Goal: Task Accomplishment & Management: Use online tool/utility

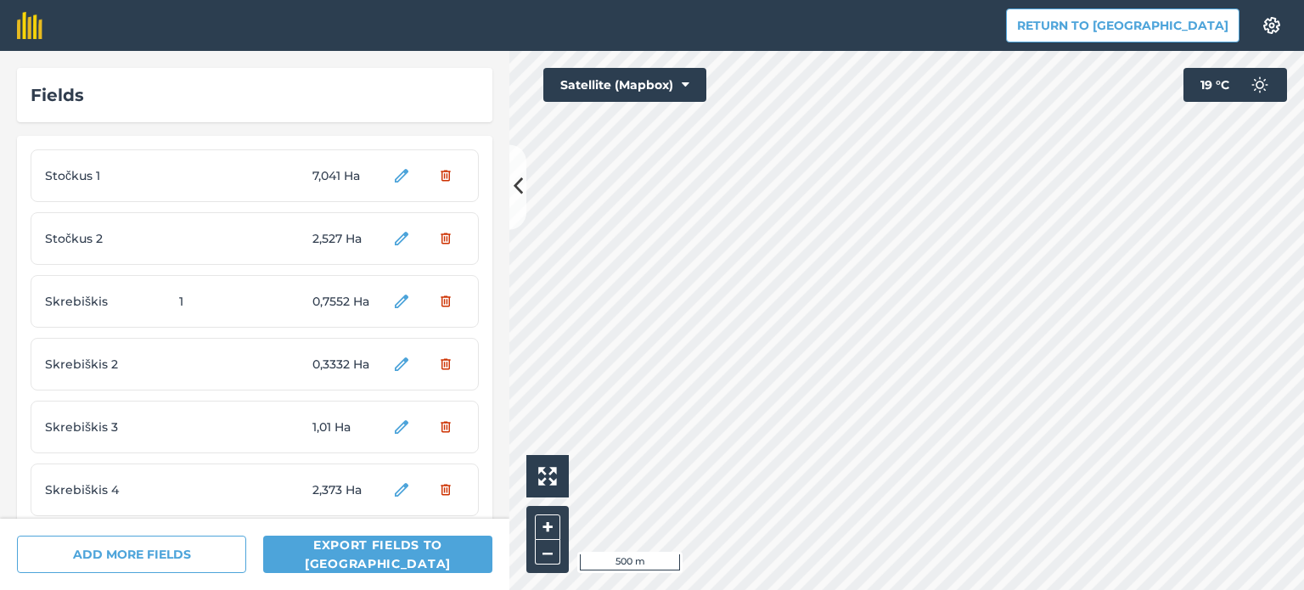
scroll to position [5933, 0]
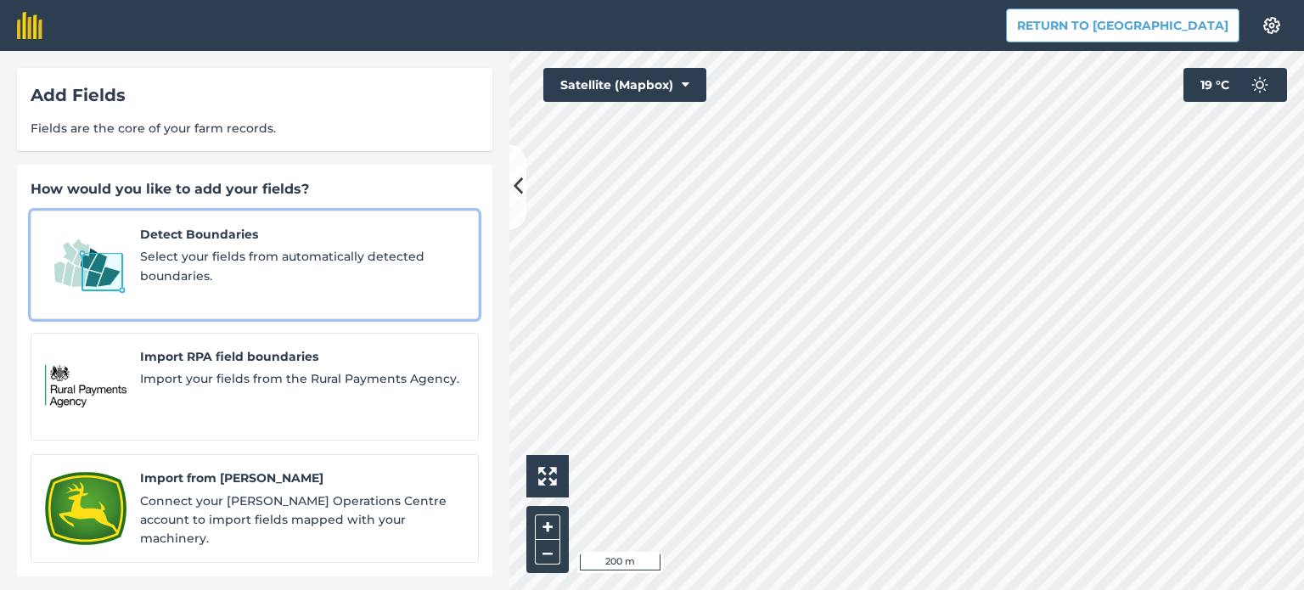
click at [102, 276] on img at bounding box center [86, 265] width 82 height 80
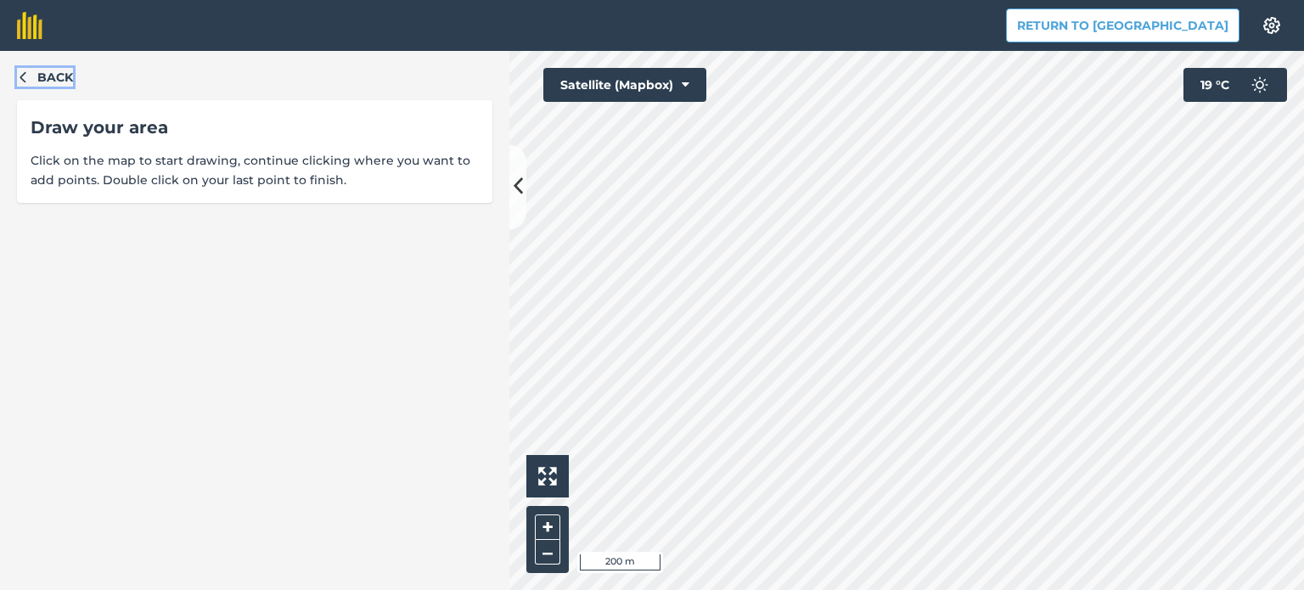
click at [25, 79] on icon "button" at bounding box center [23, 76] width 12 height 12
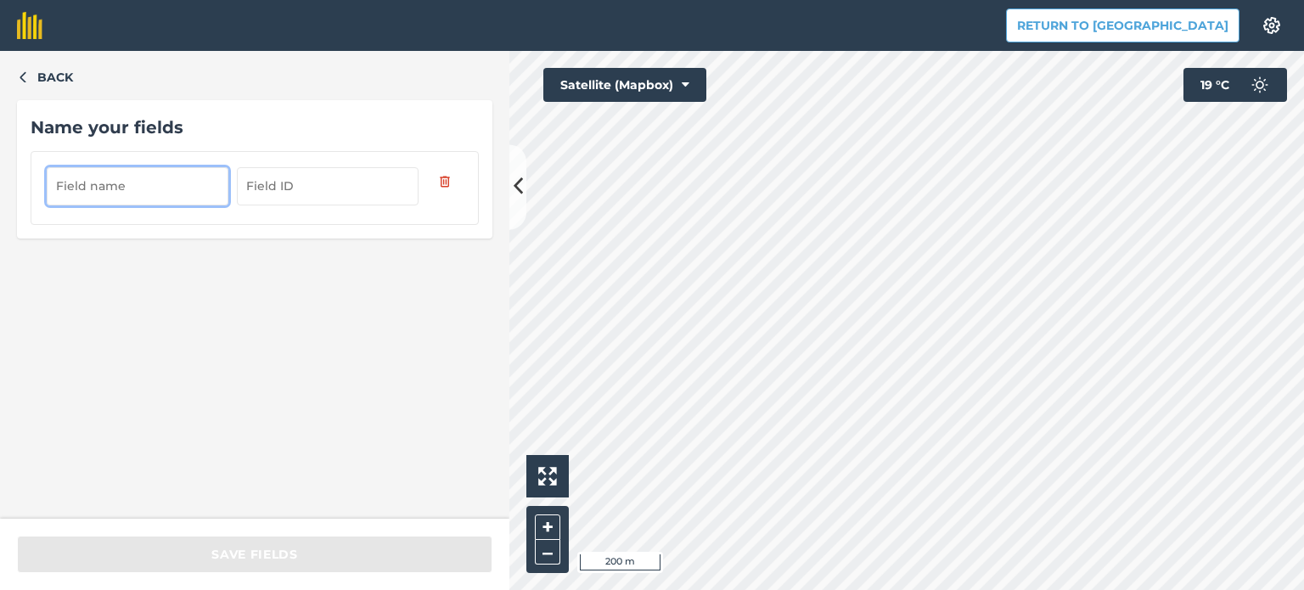
click at [132, 186] on input "text" at bounding box center [138, 185] width 182 height 37
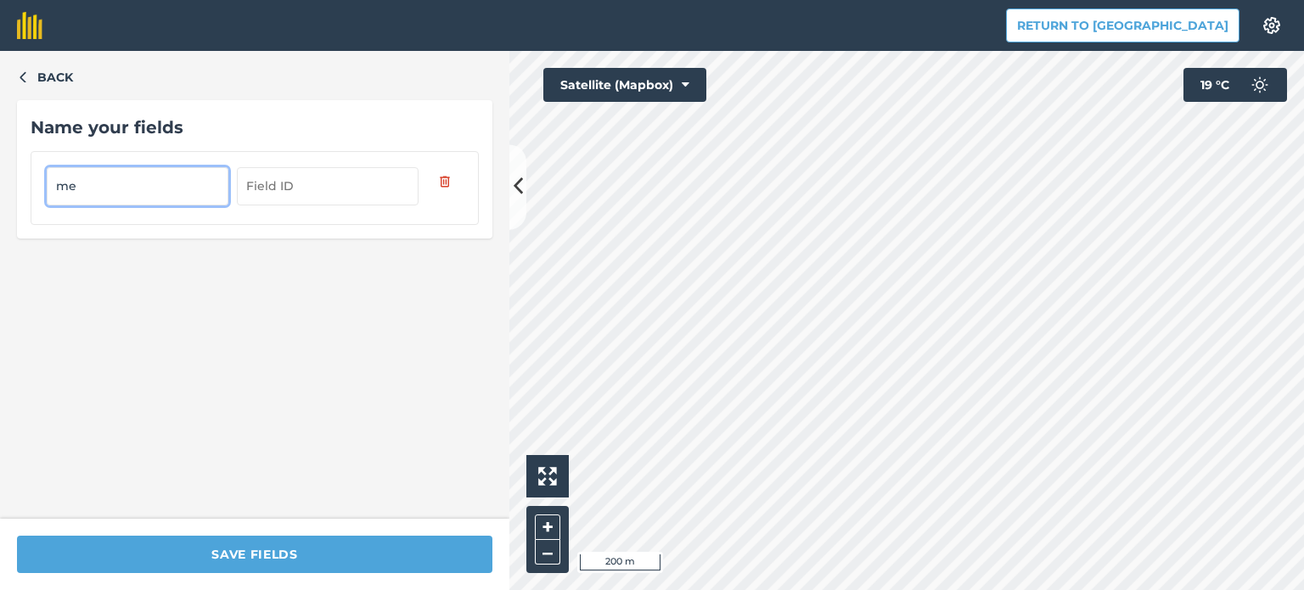
type input "m"
type input "Meleikiai 1"
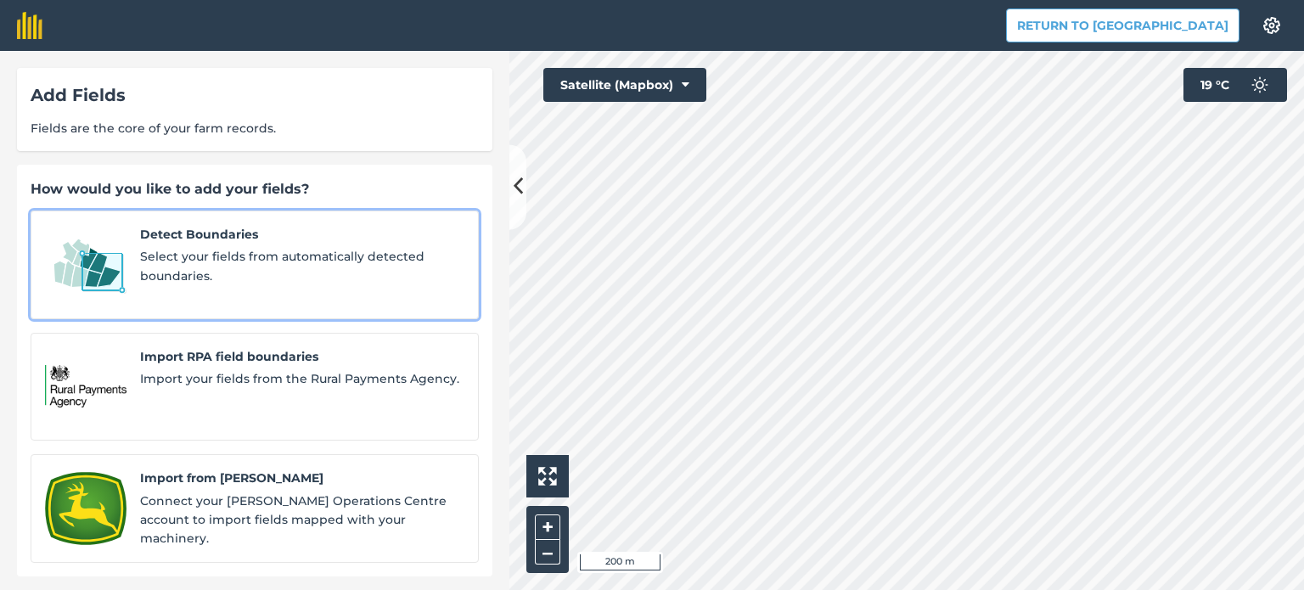
click at [99, 261] on img at bounding box center [86, 265] width 82 height 80
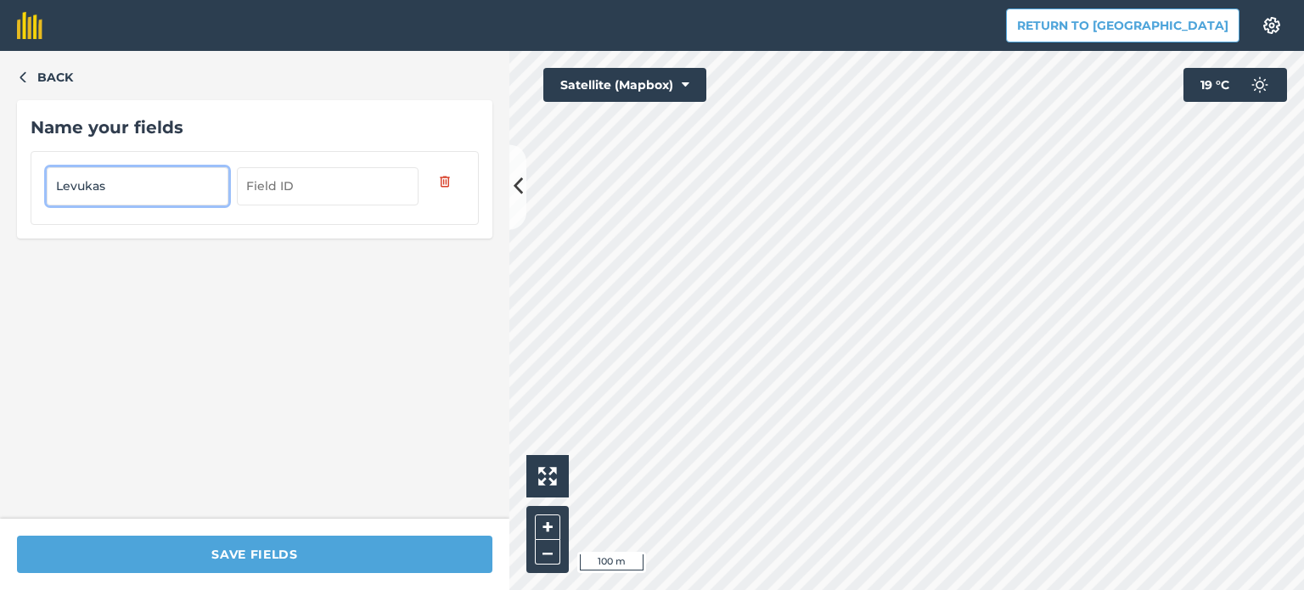
type input "Levukas"
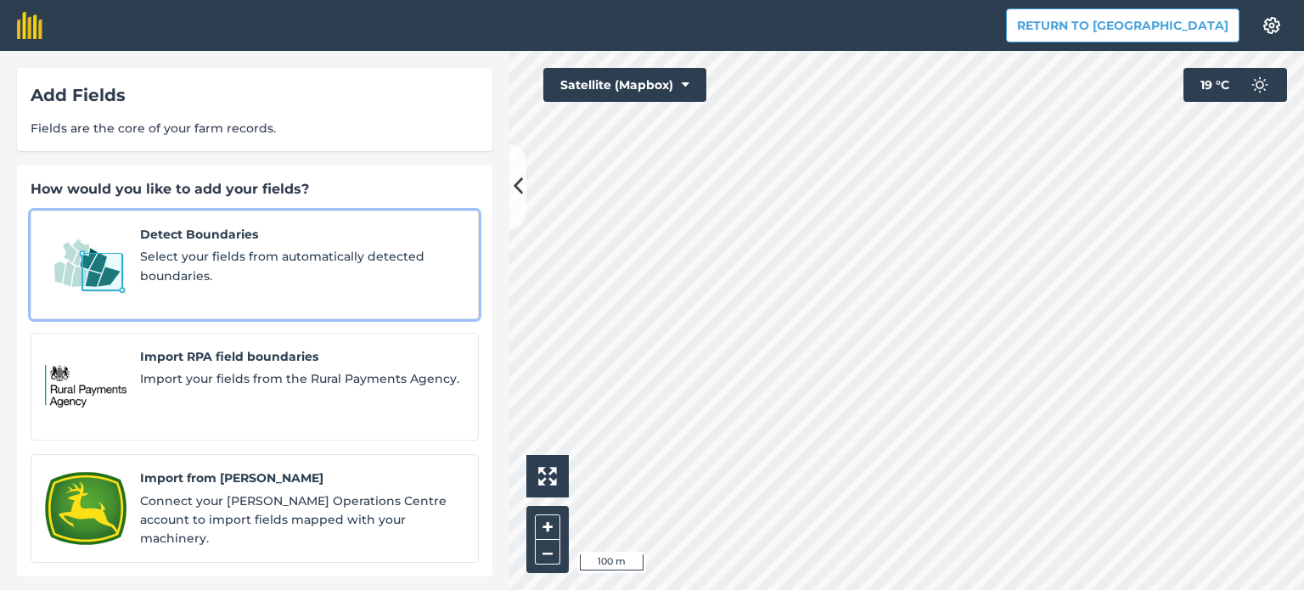
click at [95, 261] on img at bounding box center [86, 265] width 82 height 80
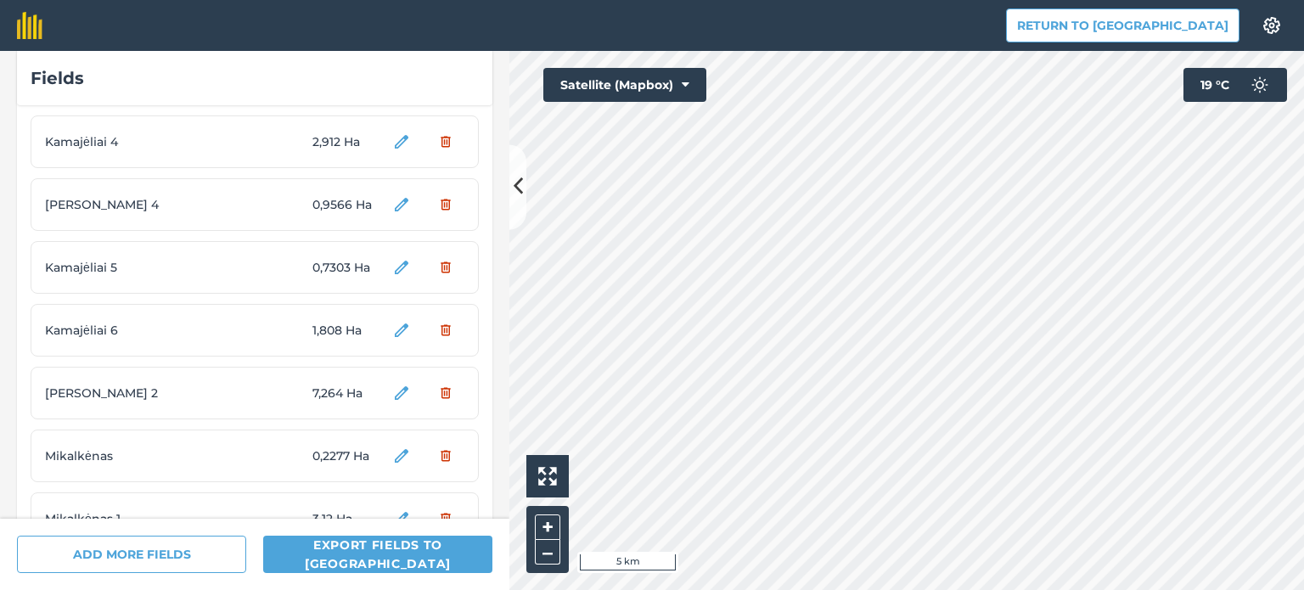
scroll to position [6058, 0]
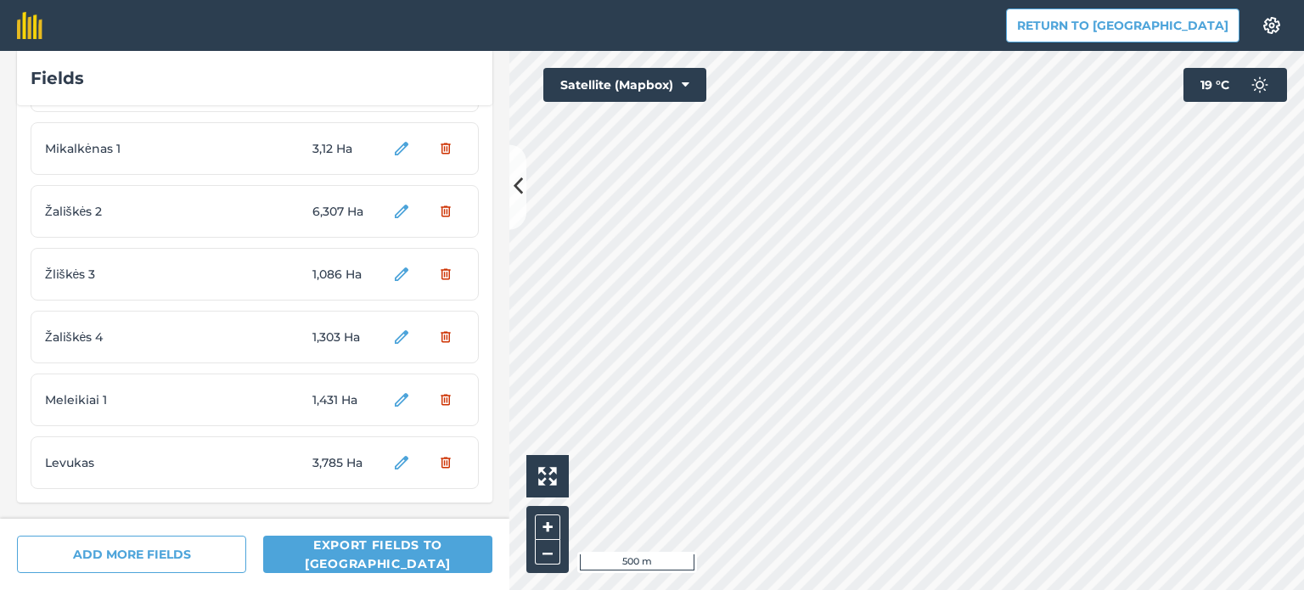
click at [258, 270] on div "Žliškės 3 1,086 Ha" at bounding box center [255, 274] width 448 height 53
click at [320, 276] on span "1,086 Ha" at bounding box center [344, 274] width 64 height 19
click at [70, 265] on span "Žliškės 3" at bounding box center [108, 274] width 127 height 19
click at [31, 23] on img at bounding box center [29, 25] width 25 height 27
click at [68, 149] on span "Mikalkėnas 1" at bounding box center [108, 148] width 127 height 19
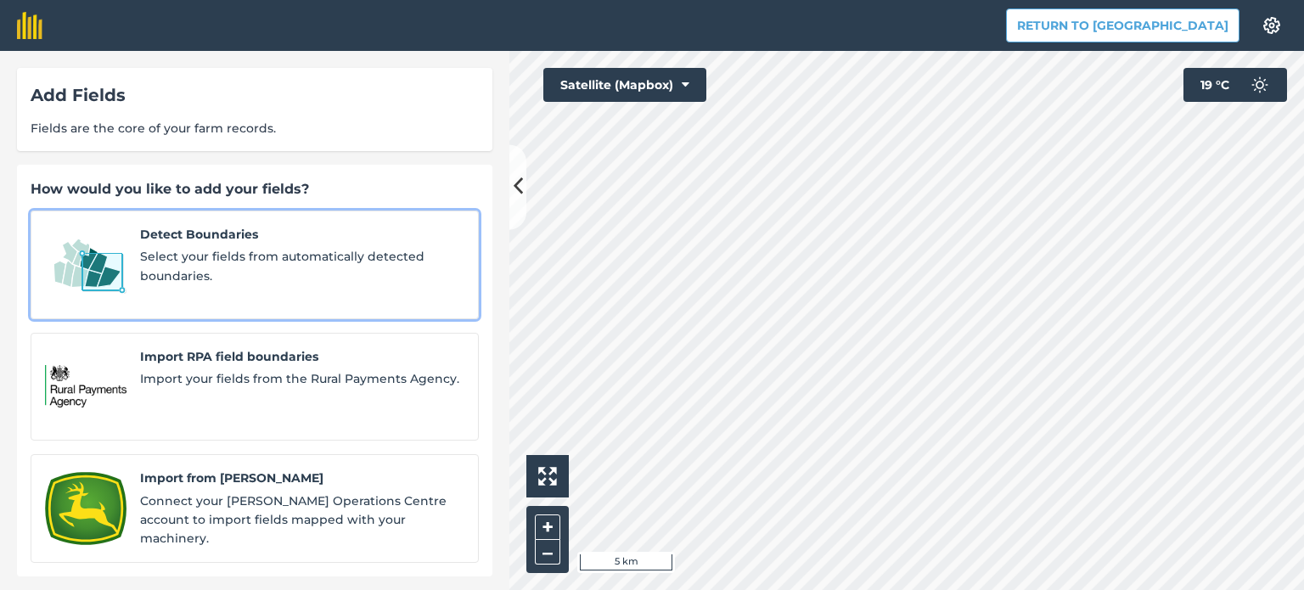
click at [106, 261] on img at bounding box center [86, 265] width 82 height 80
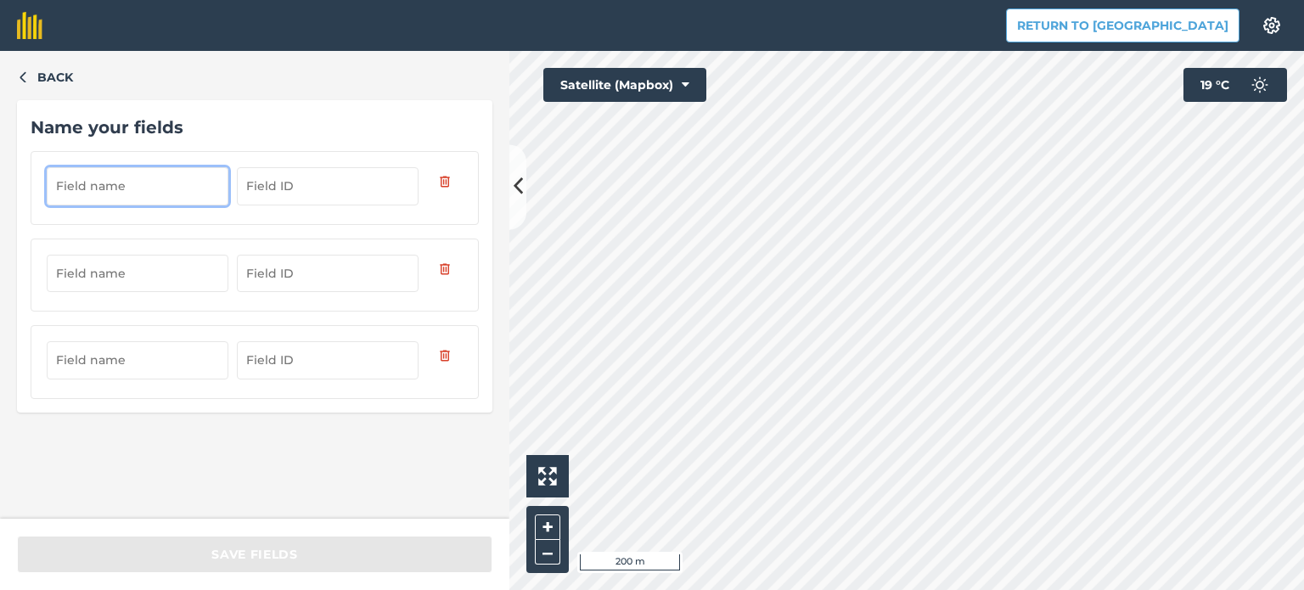
click at [115, 181] on input "text" at bounding box center [138, 185] width 182 height 37
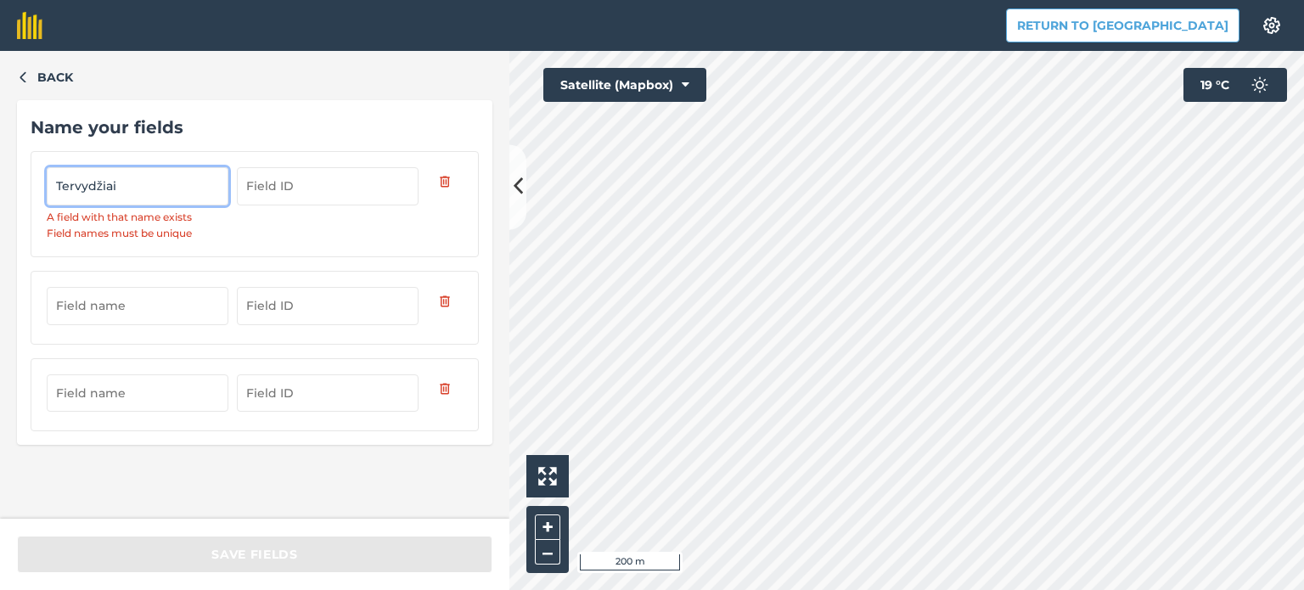
type input "Tervydžiai"
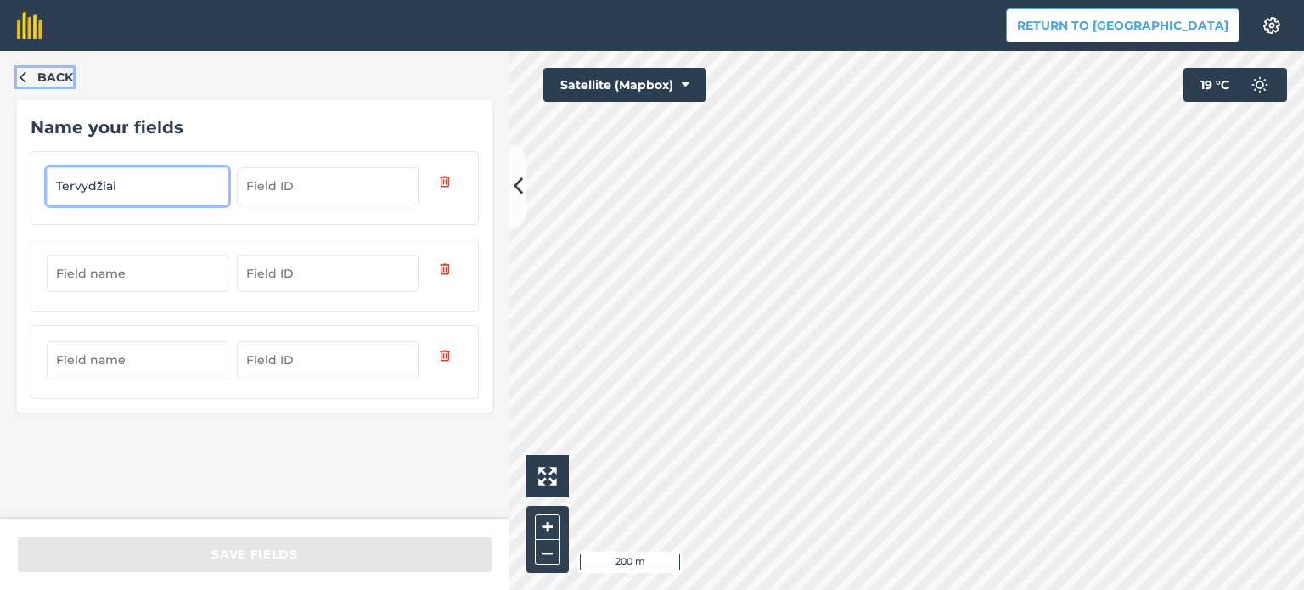
click at [28, 78] on icon "button" at bounding box center [23, 76] width 12 height 12
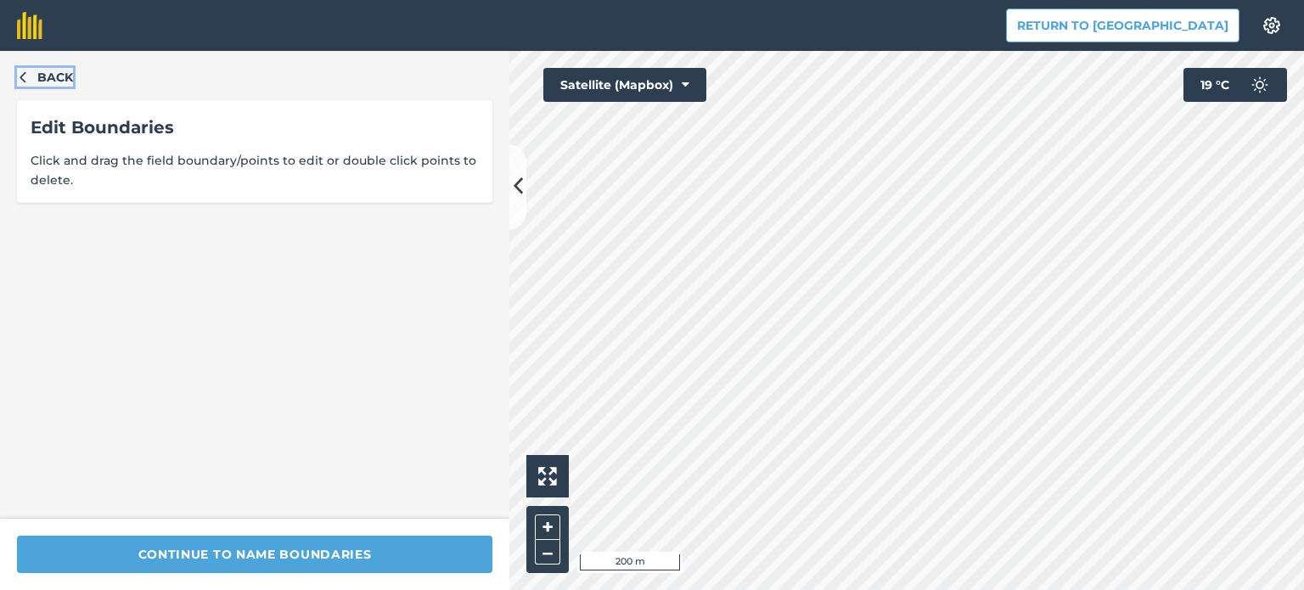
click at [27, 77] on icon "button" at bounding box center [23, 76] width 12 height 12
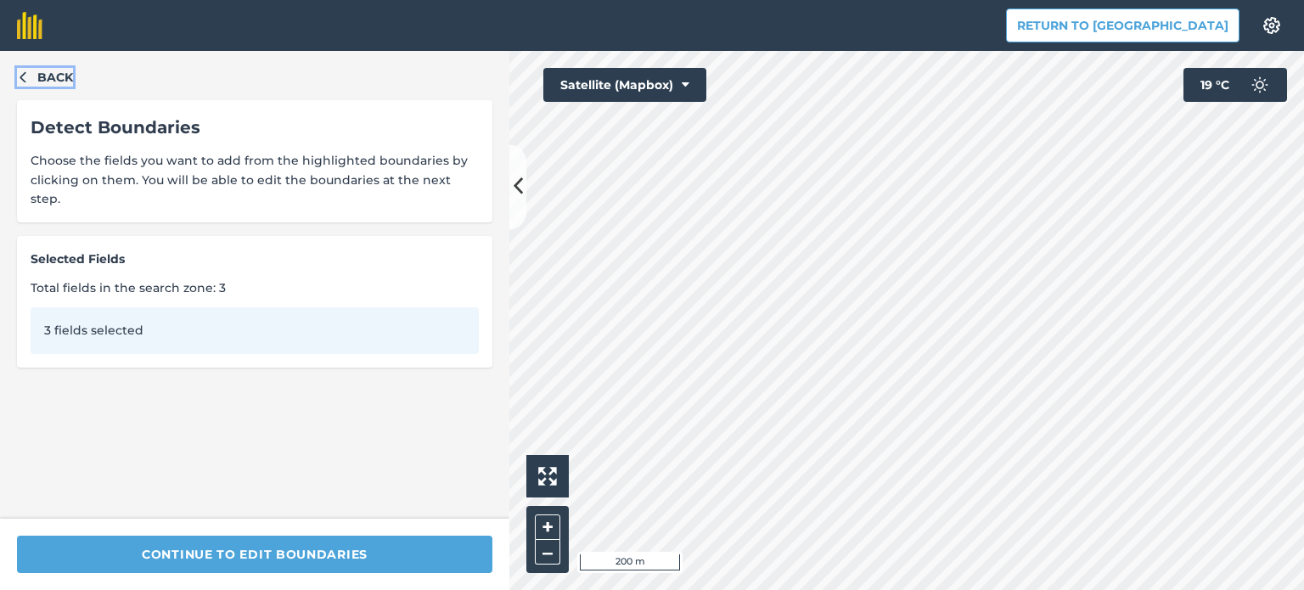
click at [27, 77] on icon "button" at bounding box center [23, 76] width 12 height 12
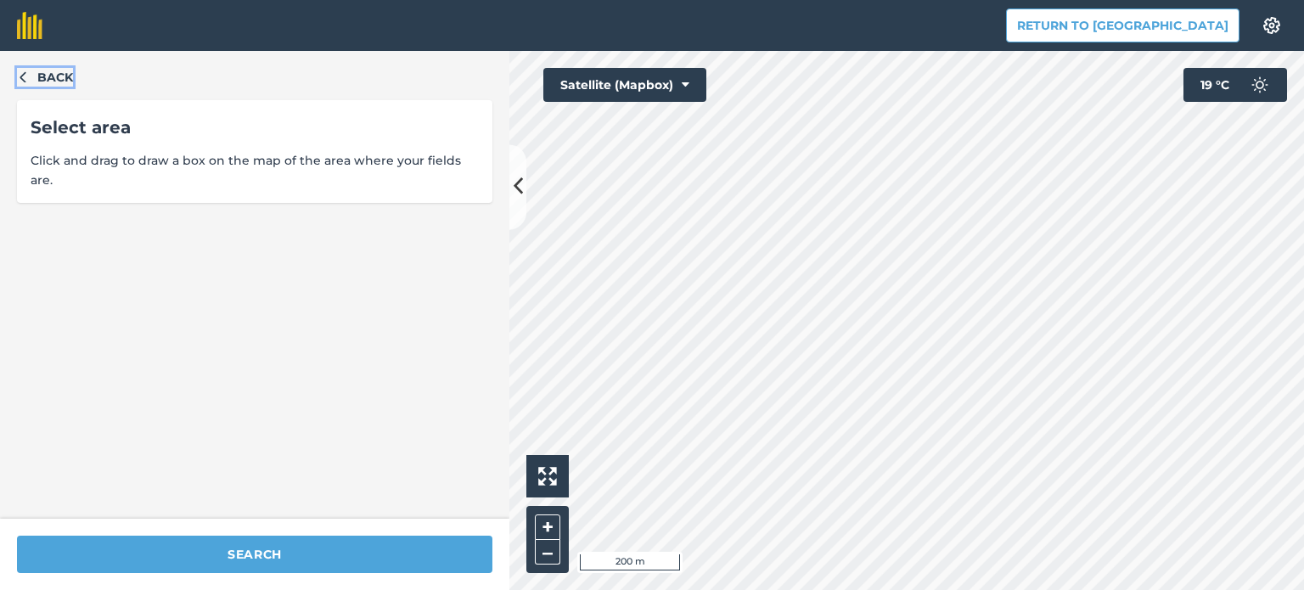
click at [27, 77] on icon "button" at bounding box center [23, 76] width 12 height 12
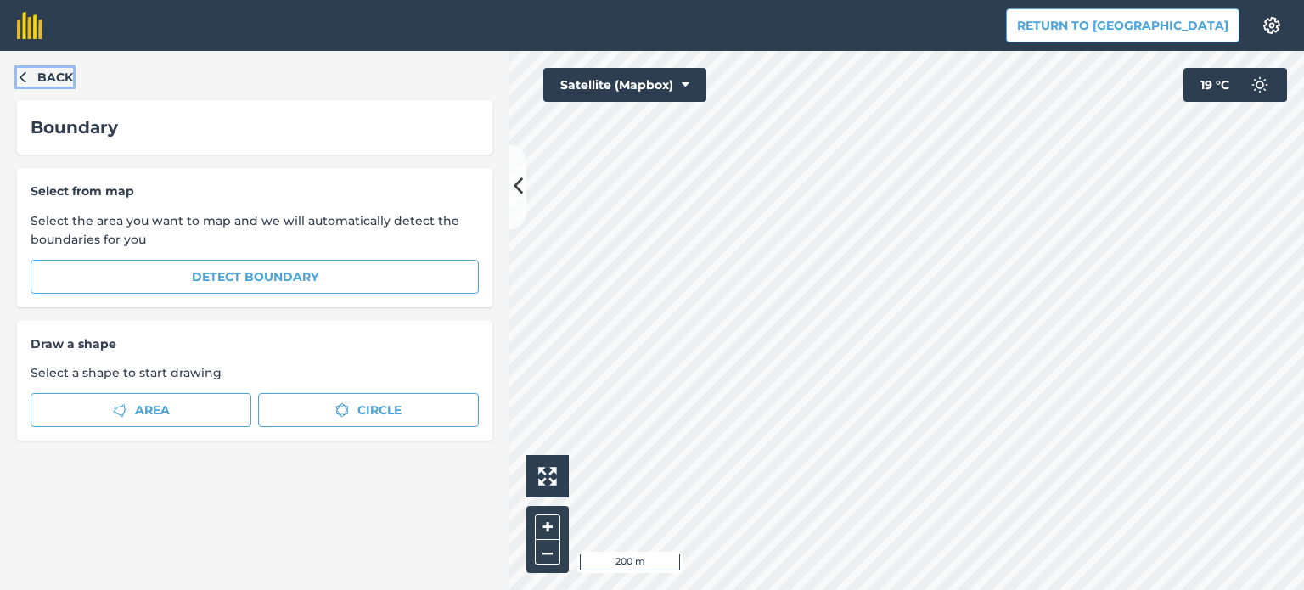
click at [27, 77] on icon "button" at bounding box center [23, 76] width 12 height 12
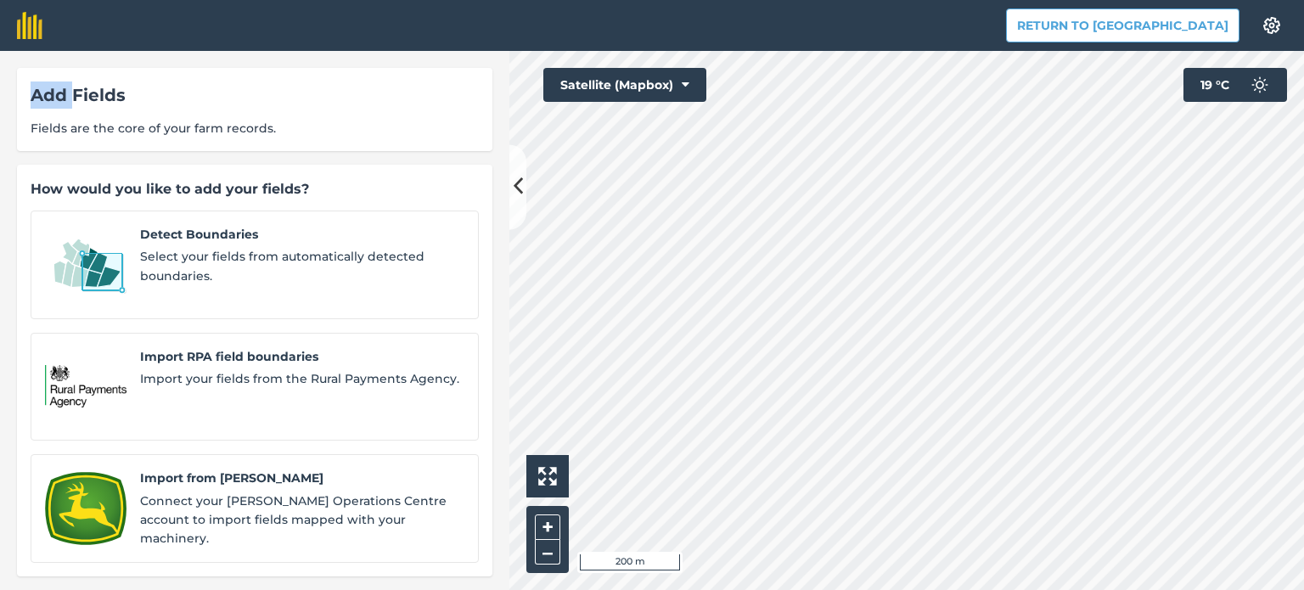
click at [27, 77] on div "Add Fields Fields are the core of your farm records." at bounding box center [254, 109] width 475 height 83
click at [691, 82] on button "Satellite (Mapbox)" at bounding box center [624, 85] width 163 height 34
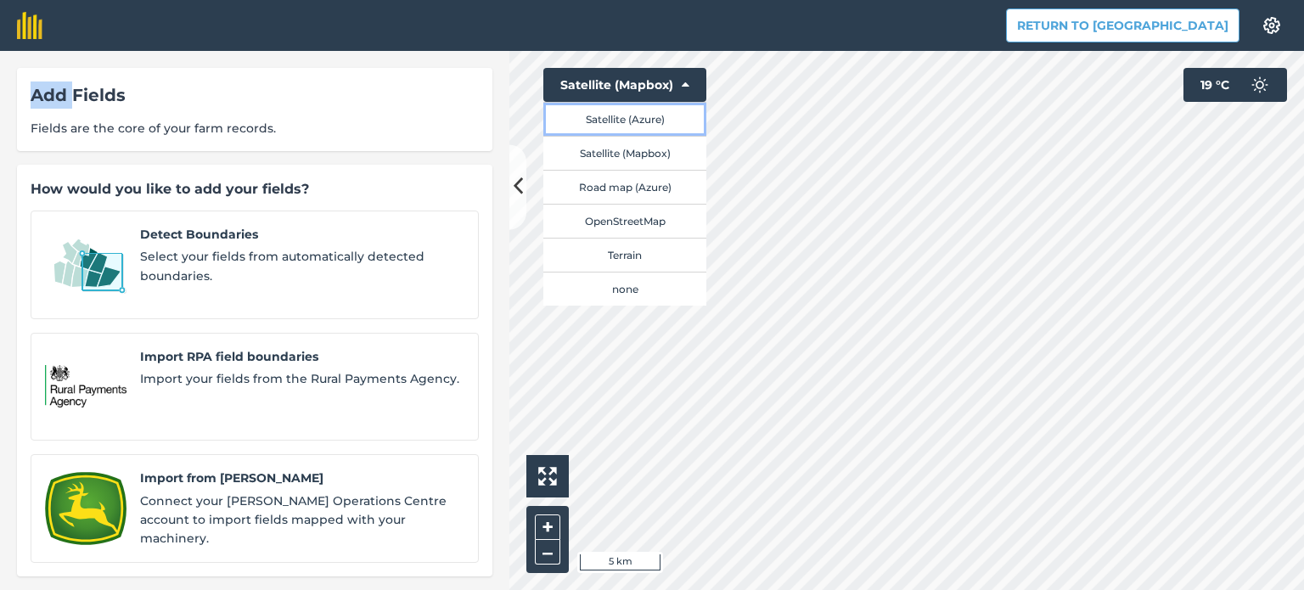
click at [645, 121] on button "Satellite (Azure)" at bounding box center [624, 119] width 163 height 34
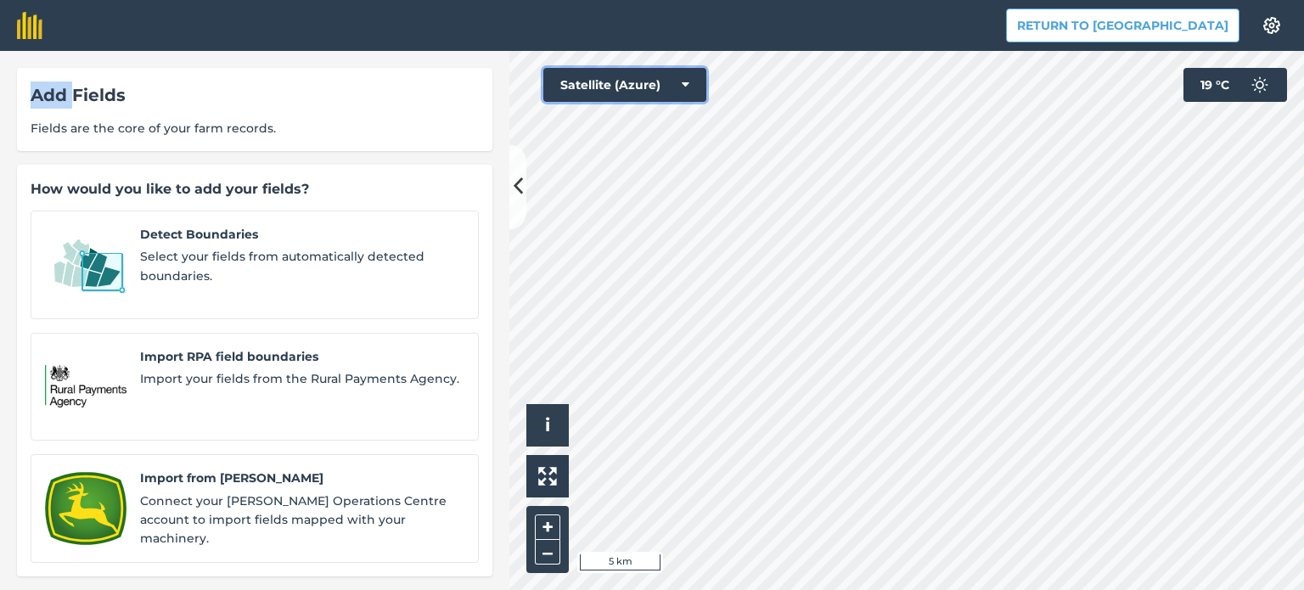
click at [683, 81] on icon at bounding box center [686, 84] width 8 height 17
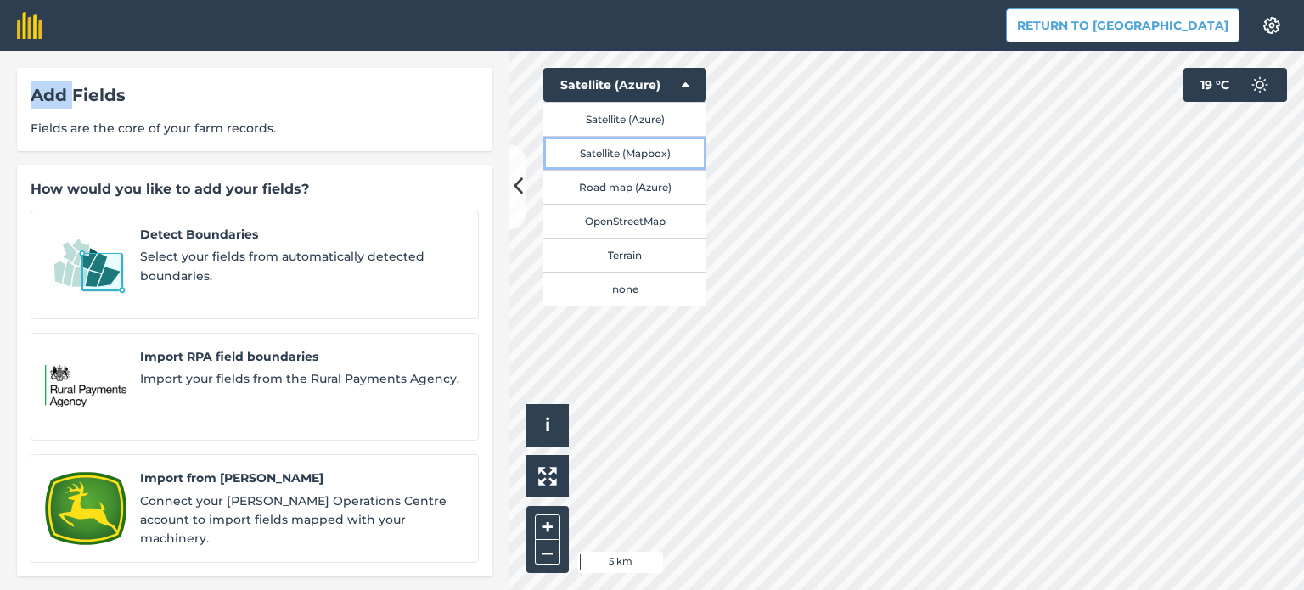
click at [632, 151] on button "Satellite (Mapbox)" at bounding box center [624, 153] width 163 height 34
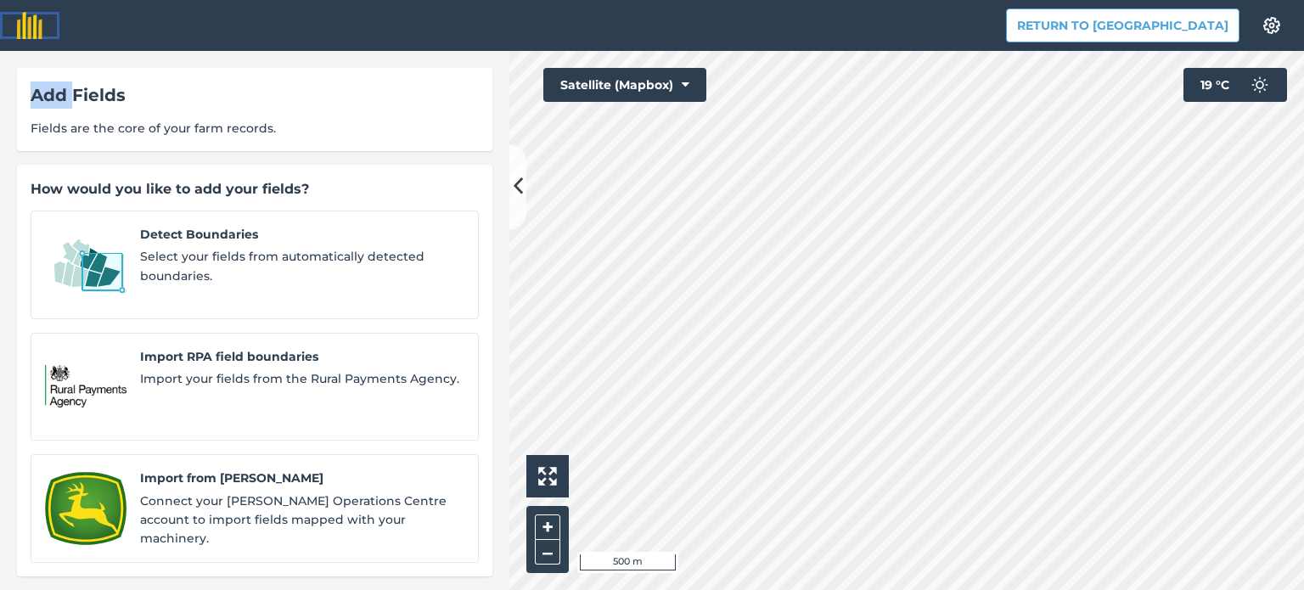
click at [27, 26] on img at bounding box center [29, 25] width 25 height 27
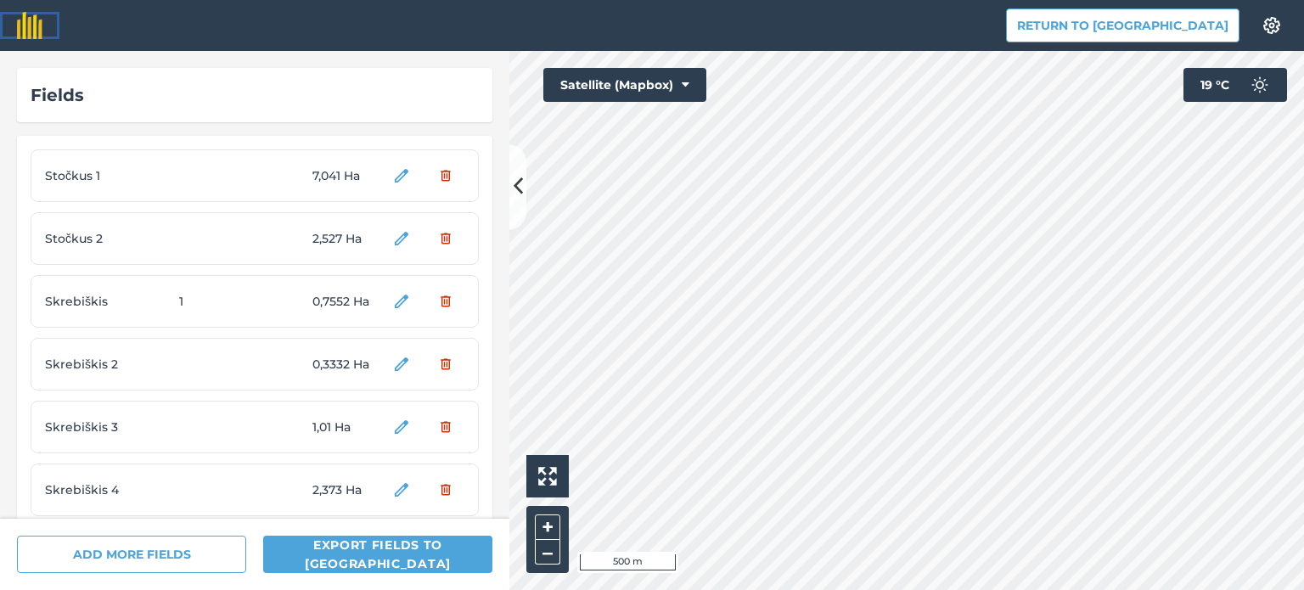
click at [27, 26] on img at bounding box center [29, 25] width 25 height 27
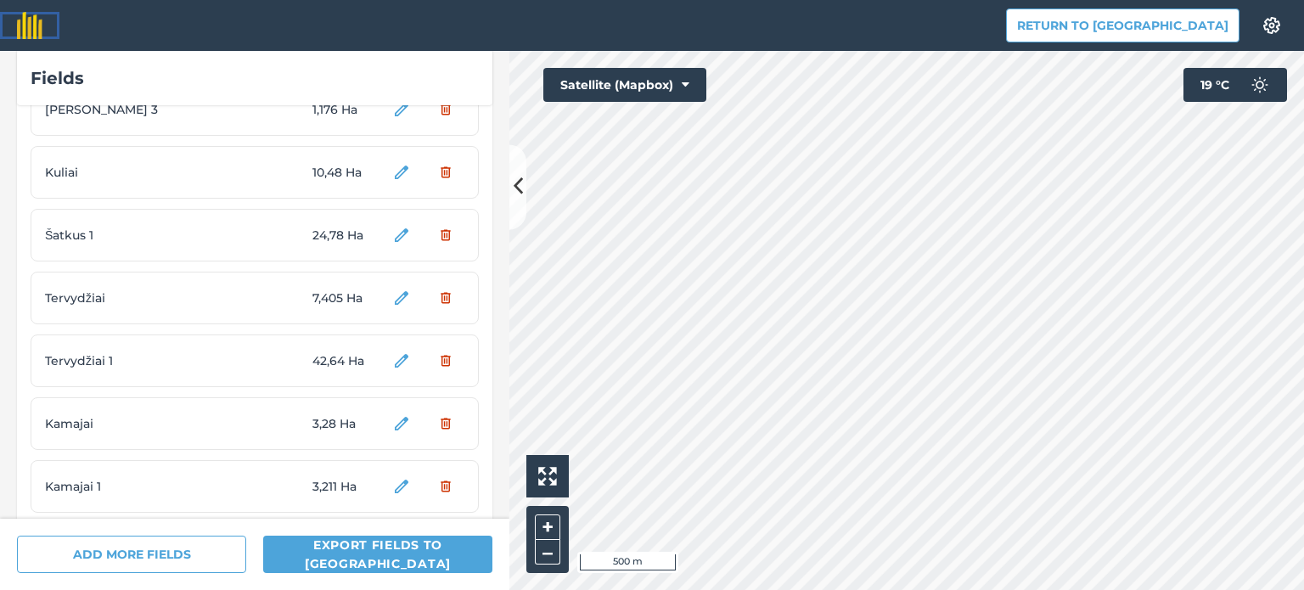
scroll to position [2972, 0]
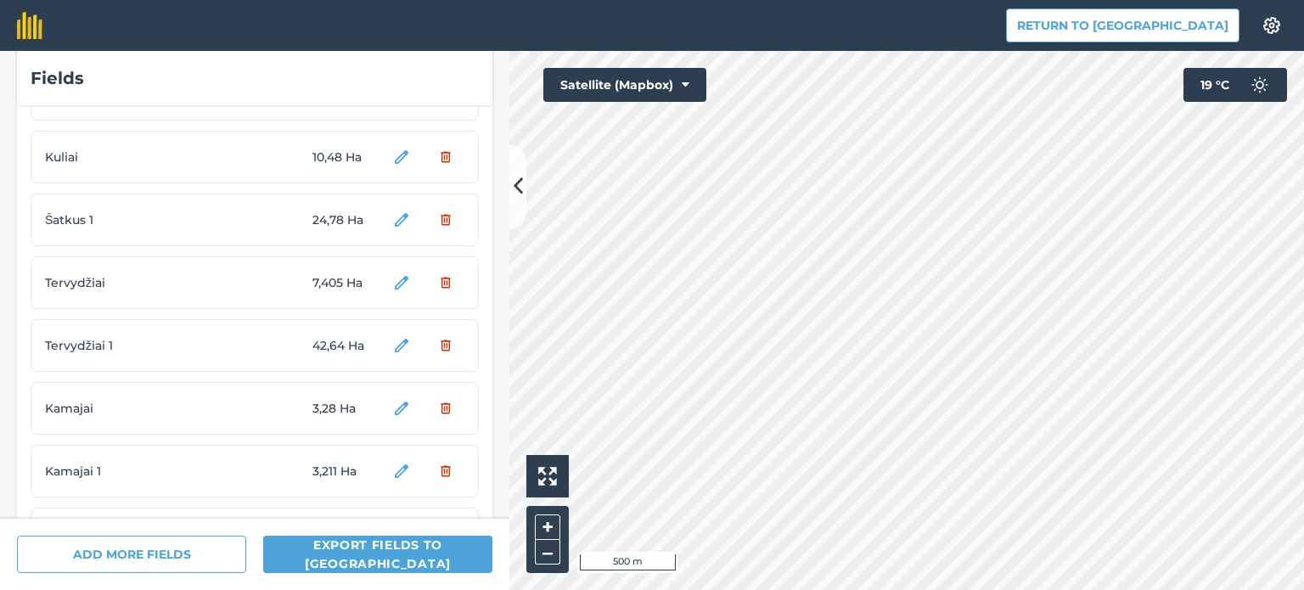
click at [323, 152] on span "10,48 Ha" at bounding box center [344, 157] width 64 height 19
click at [56, 159] on span "Kuliai" at bounding box center [108, 157] width 127 height 19
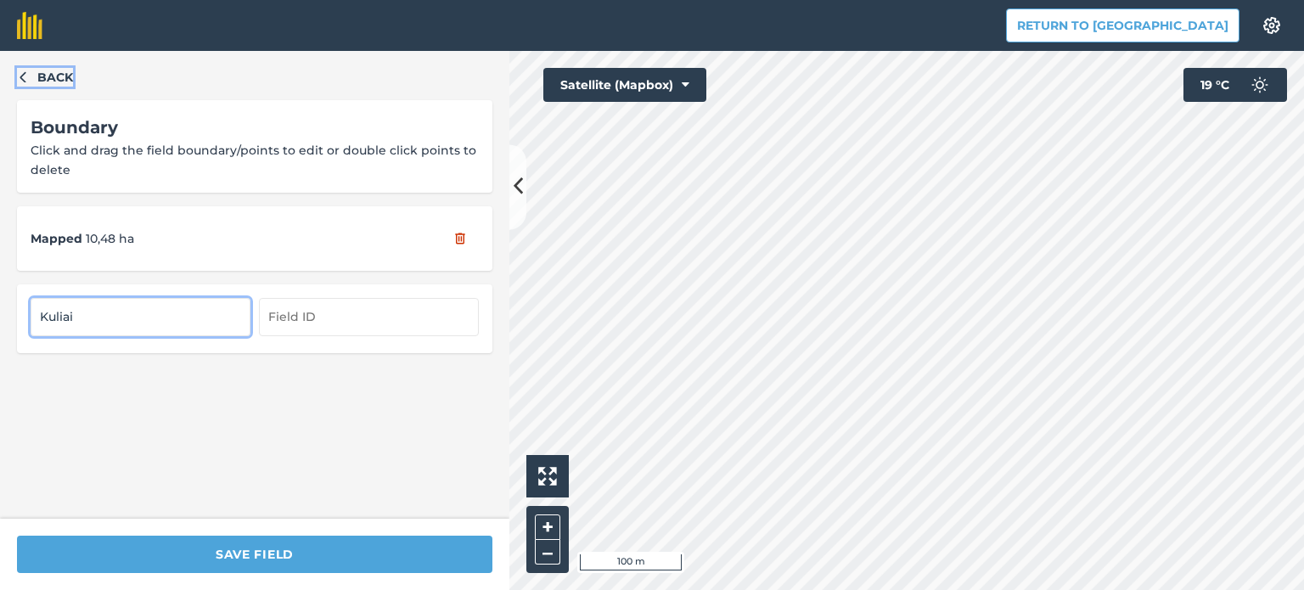
click at [27, 76] on icon "button" at bounding box center [23, 76] width 12 height 12
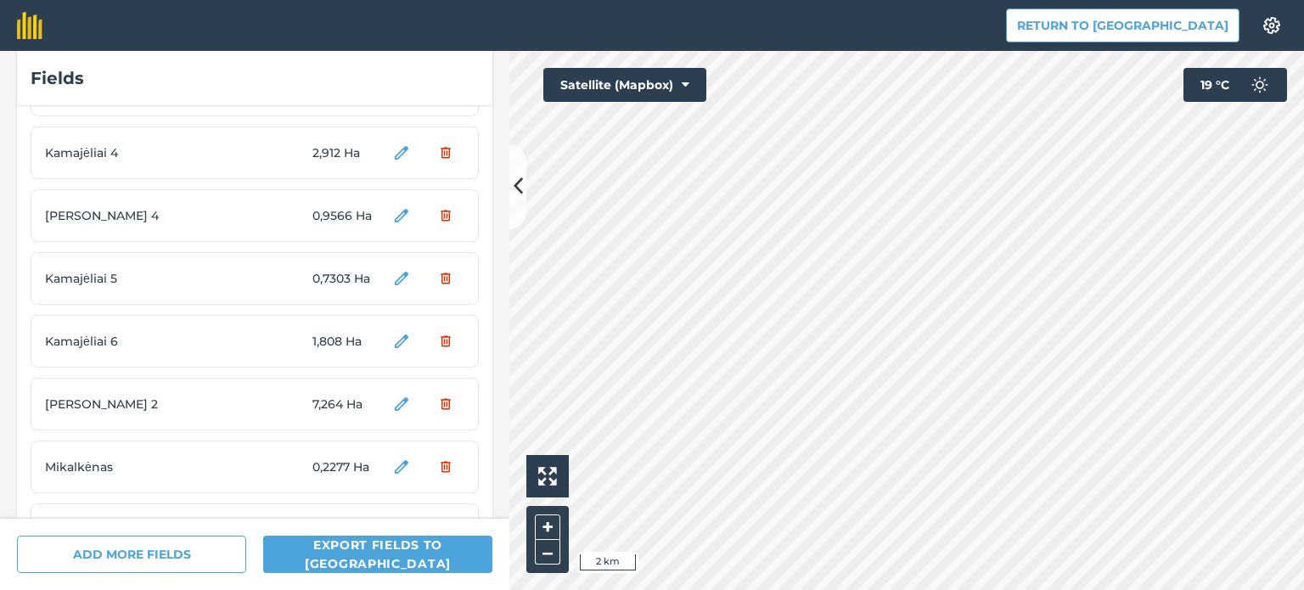
scroll to position [5688, 0]
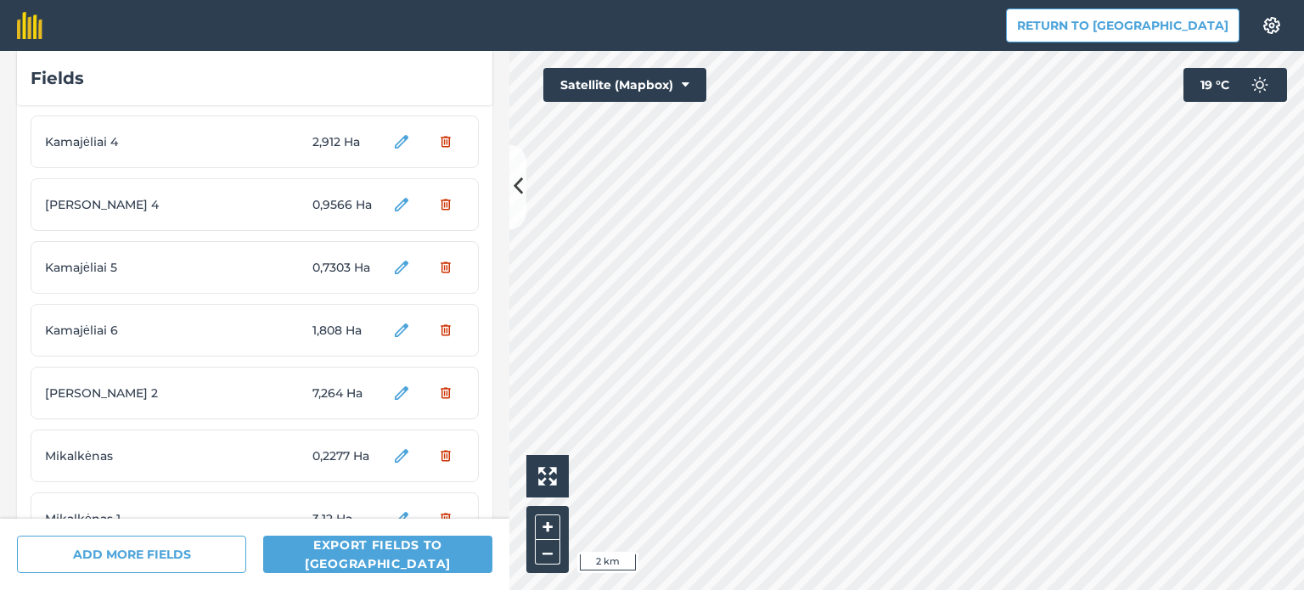
click at [82, 321] on span "Kamajėliai 6" at bounding box center [108, 330] width 127 height 19
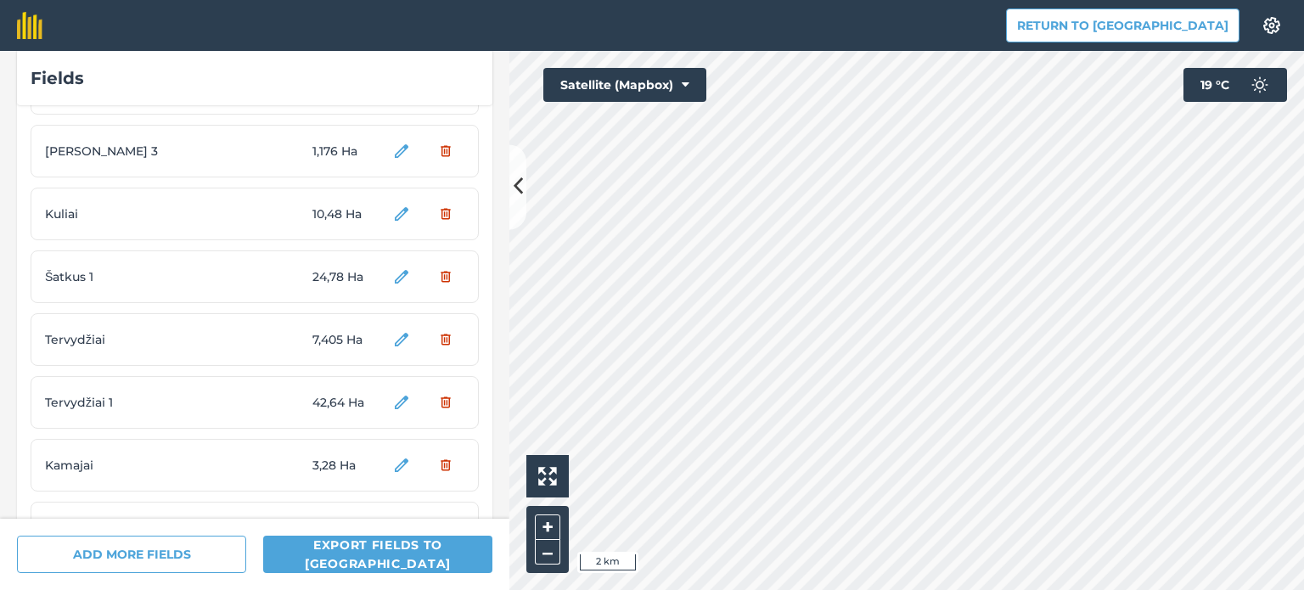
scroll to position [2945, 0]
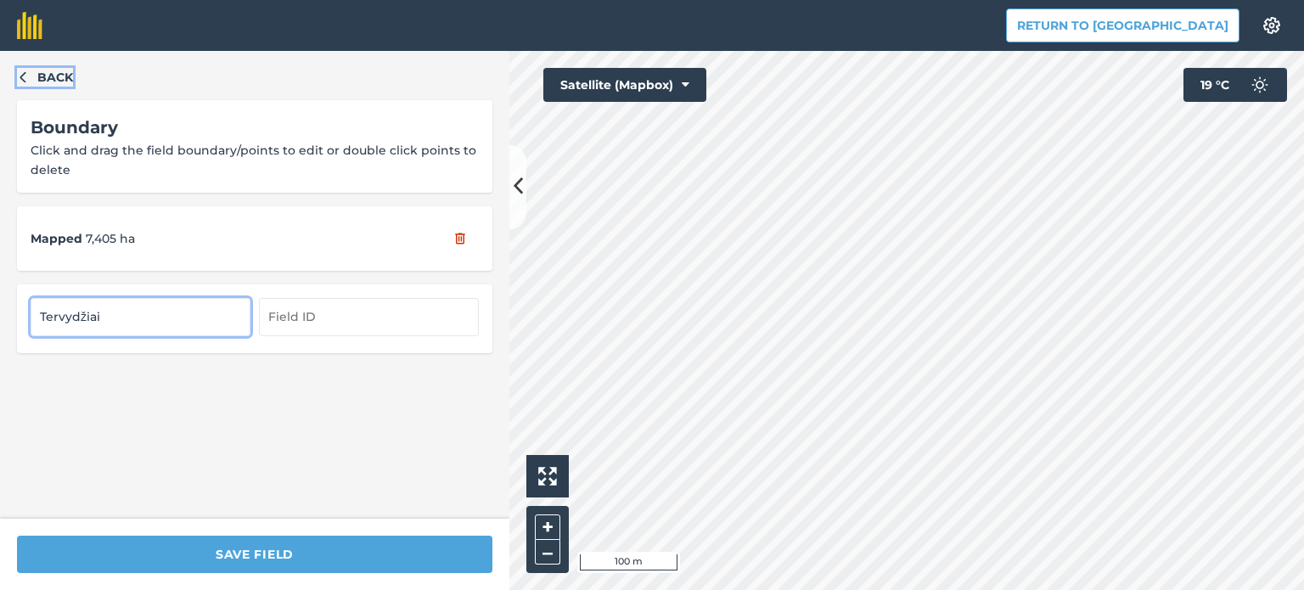
click at [24, 77] on icon "button" at bounding box center [23, 76] width 12 height 12
click at [24, 74] on icon "button" at bounding box center [23, 77] width 6 height 11
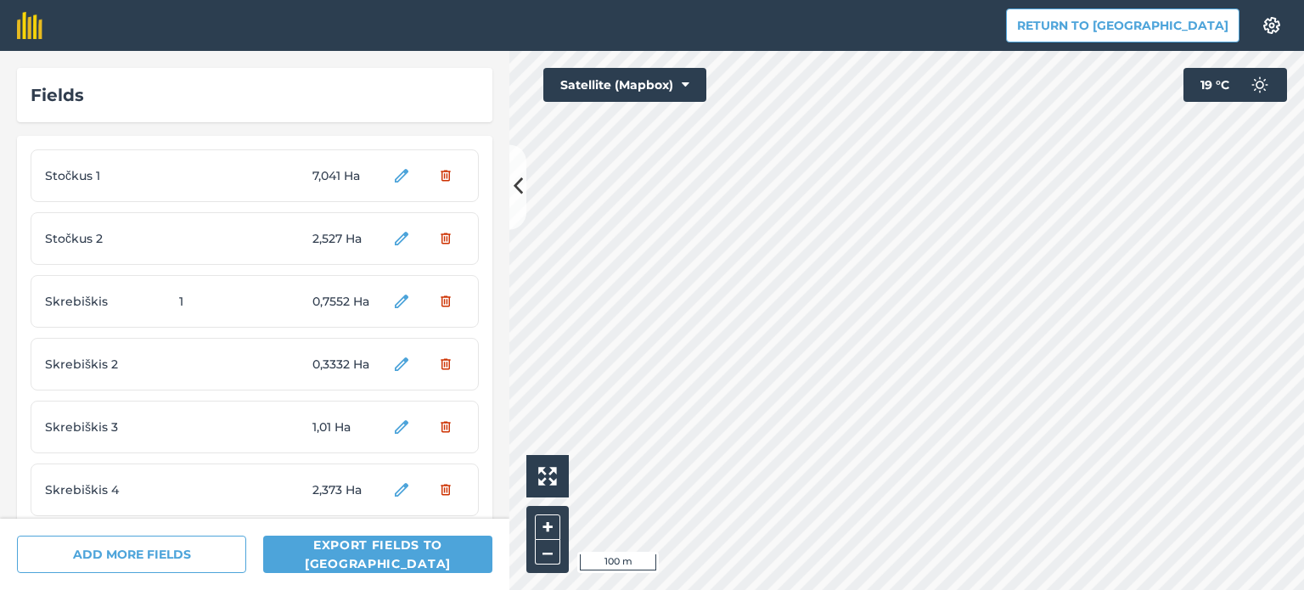
click at [117, 531] on div "ADD MORE FIELDS Export fields to [GEOGRAPHIC_DATA]" at bounding box center [254, 554] width 509 height 71
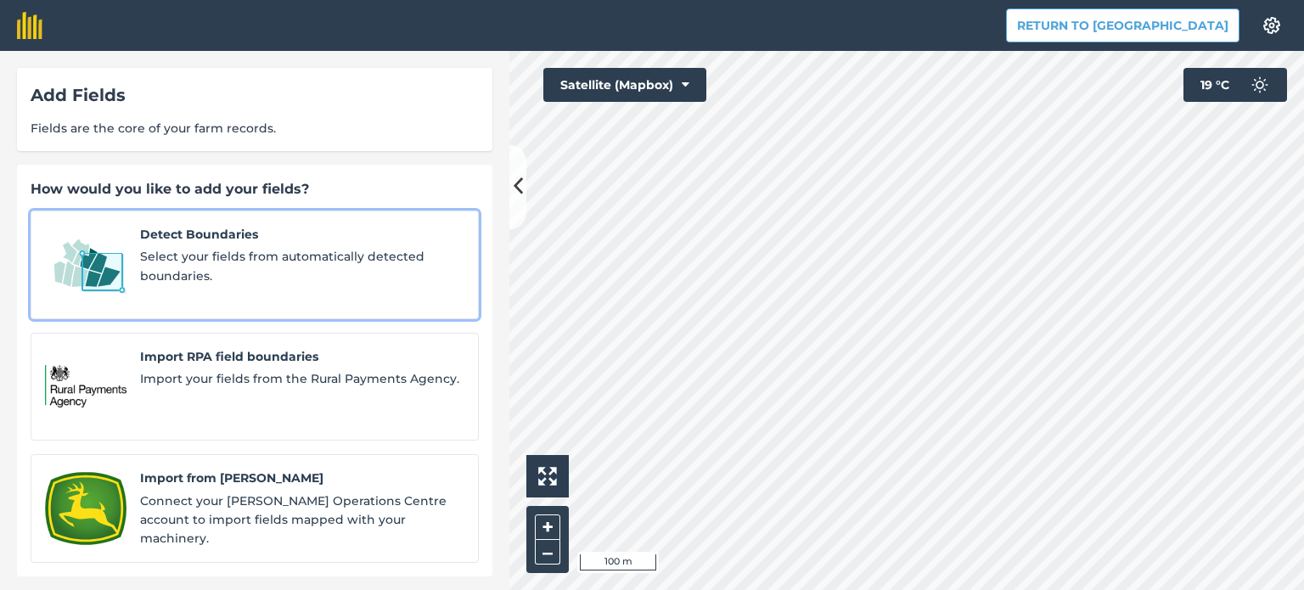
click at [109, 251] on img at bounding box center [86, 265] width 82 height 80
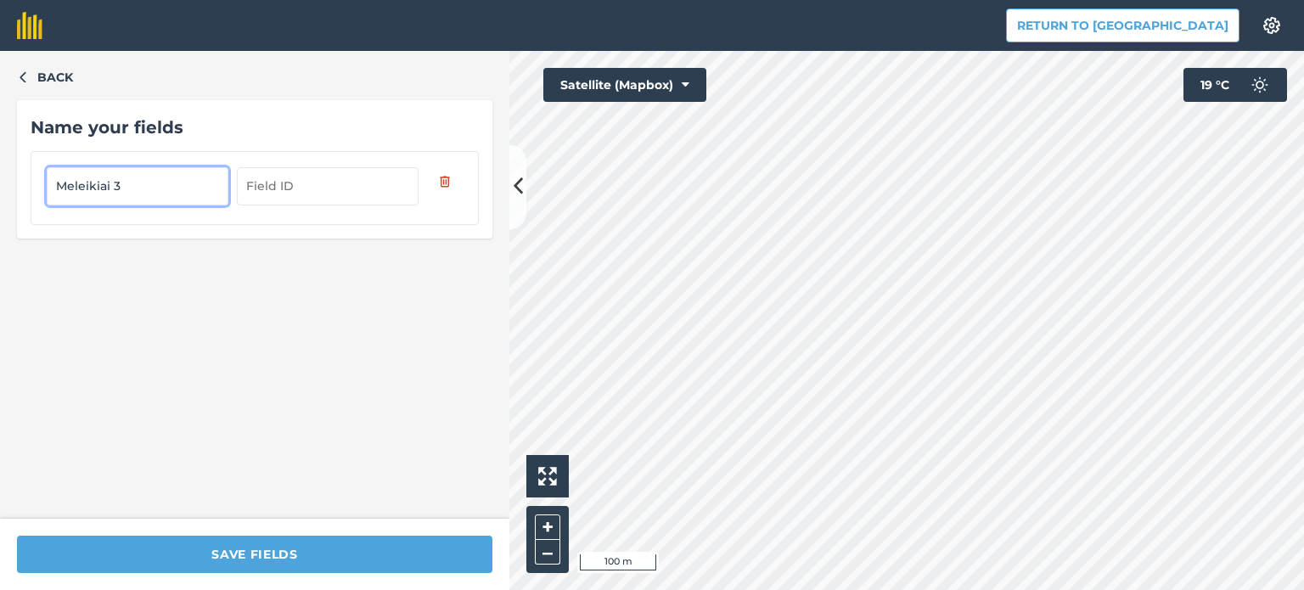
type input "Meleikiai 3"
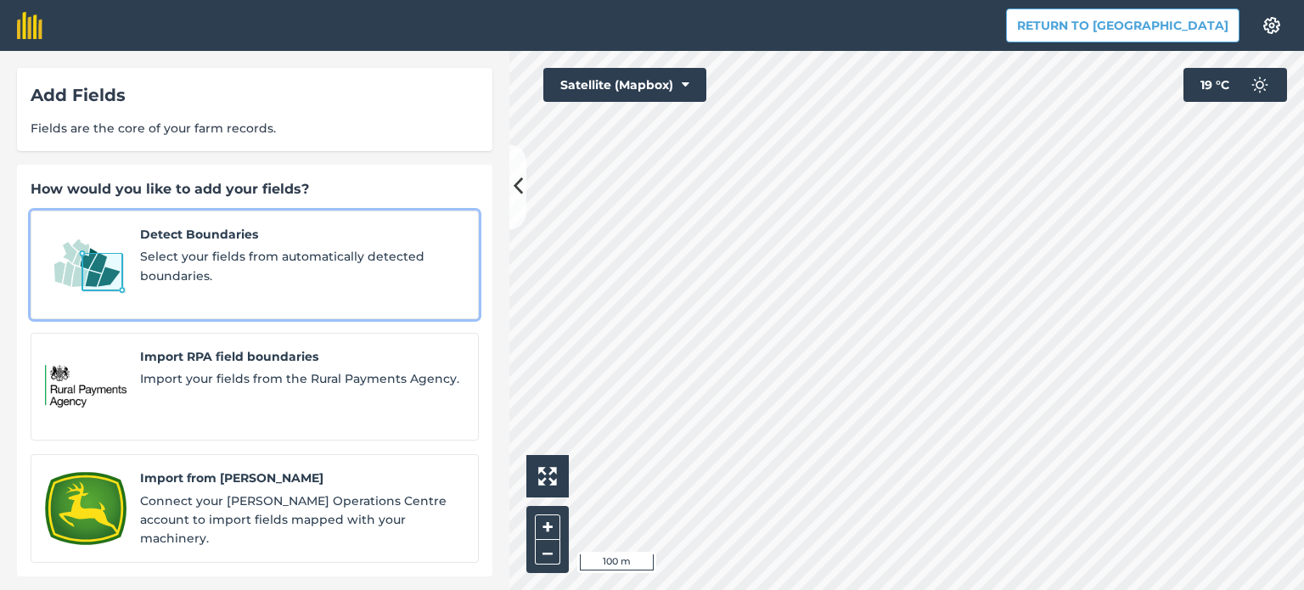
click at [105, 261] on img at bounding box center [86, 265] width 82 height 80
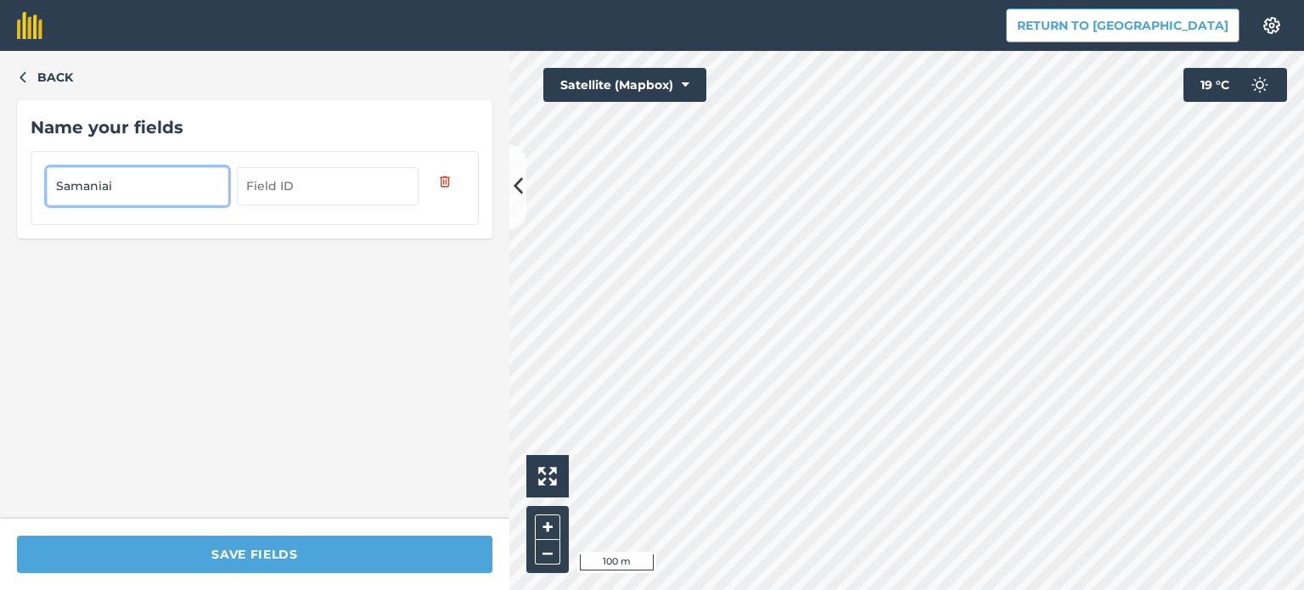
type input "Samaniai"
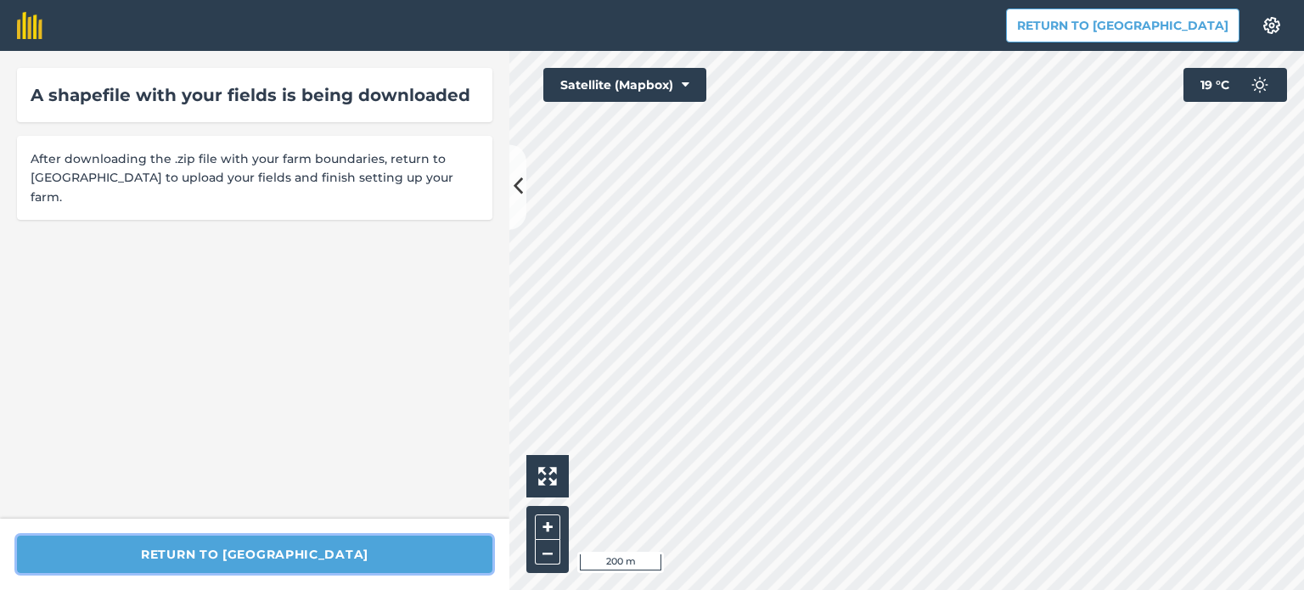
click at [288, 552] on button "Return to [GEOGRAPHIC_DATA]" at bounding box center [254, 554] width 475 height 37
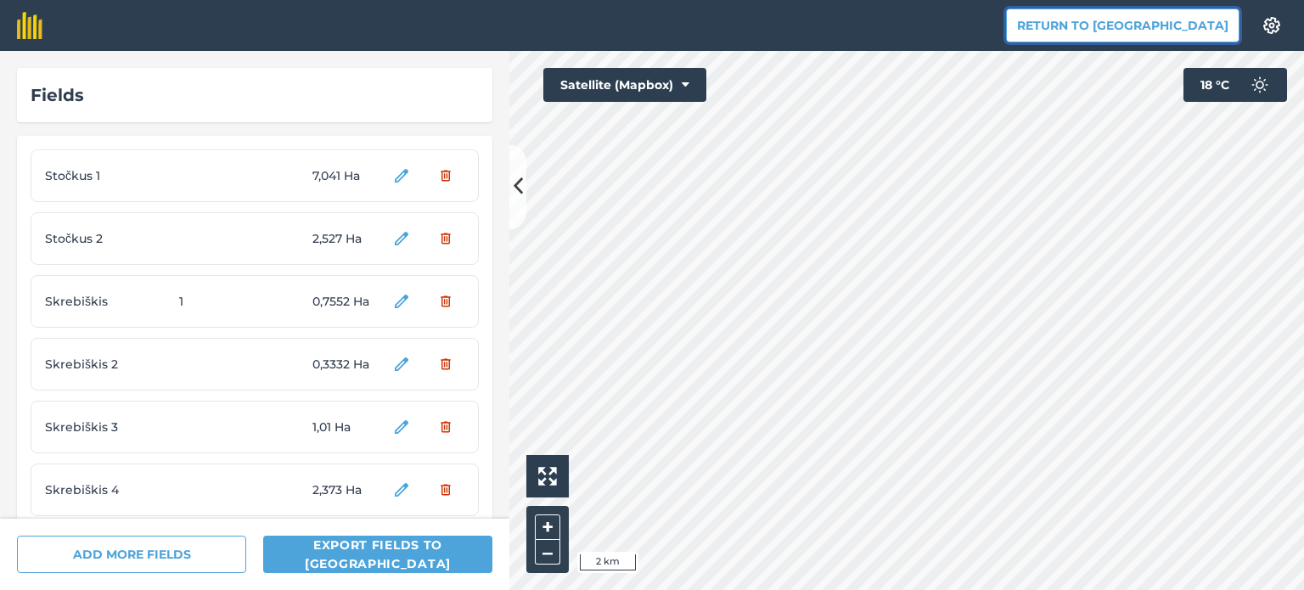
click at [1139, 20] on button "Return to [GEOGRAPHIC_DATA]" at bounding box center [1122, 25] width 233 height 34
